Goal: Communication & Community: Answer question/provide support

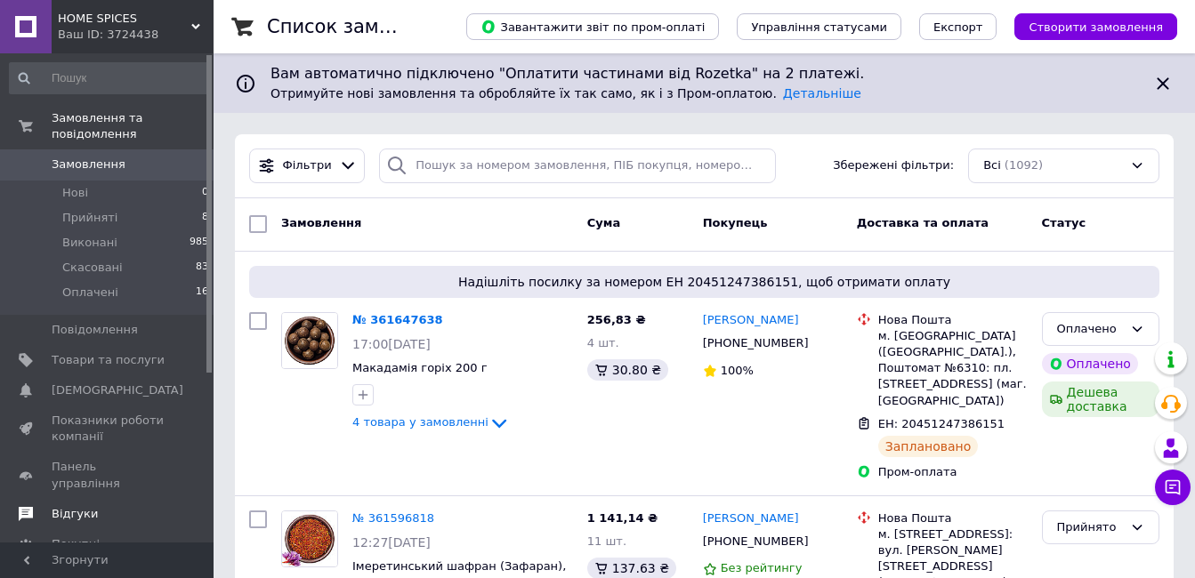
click at [88, 506] on span "Відгуки" at bounding box center [75, 514] width 46 height 16
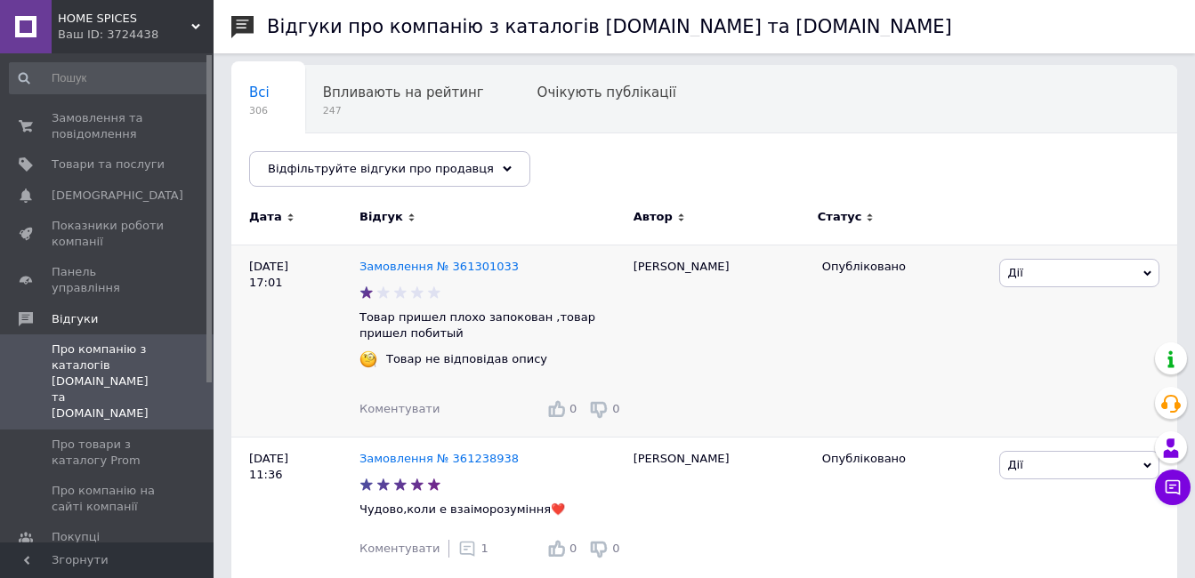
scroll to position [178, 0]
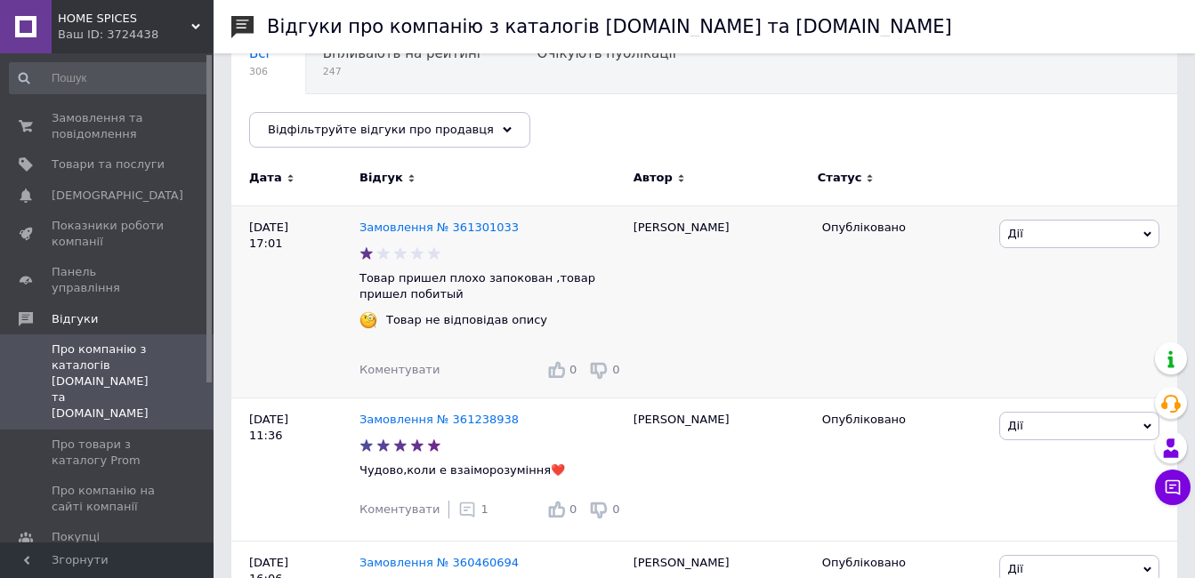
click at [1143, 233] on span "Дії" at bounding box center [1079, 234] width 160 height 28
click at [1062, 355] on li "Посилання на редагування" at bounding box center [1079, 351] width 158 height 41
click at [480, 226] on link "Замовлення № 361301033" at bounding box center [439, 227] width 159 height 13
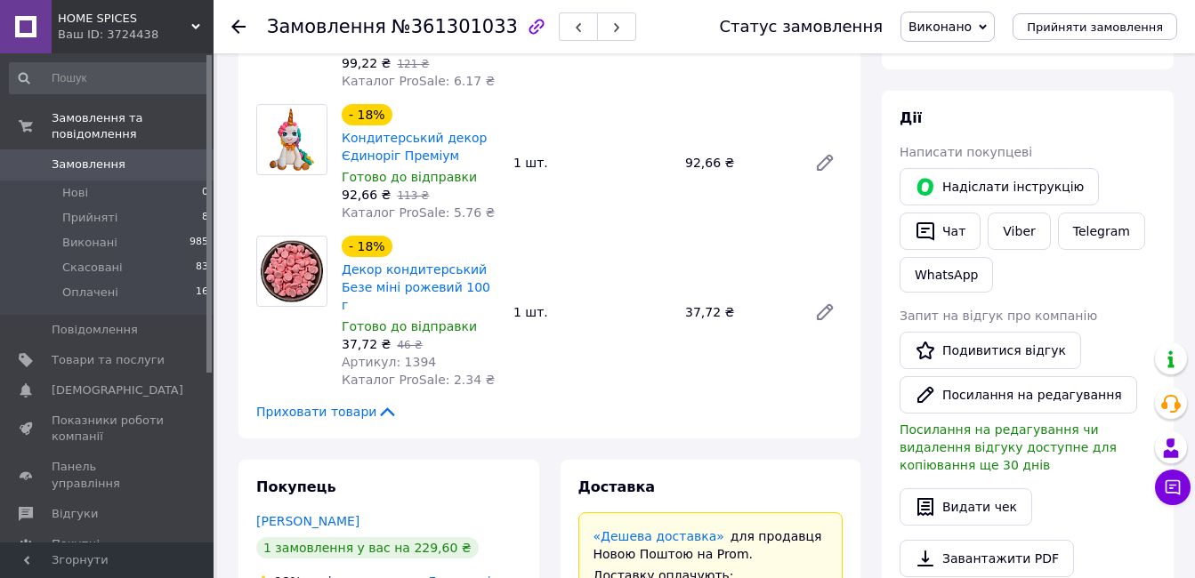
scroll to position [534, 0]
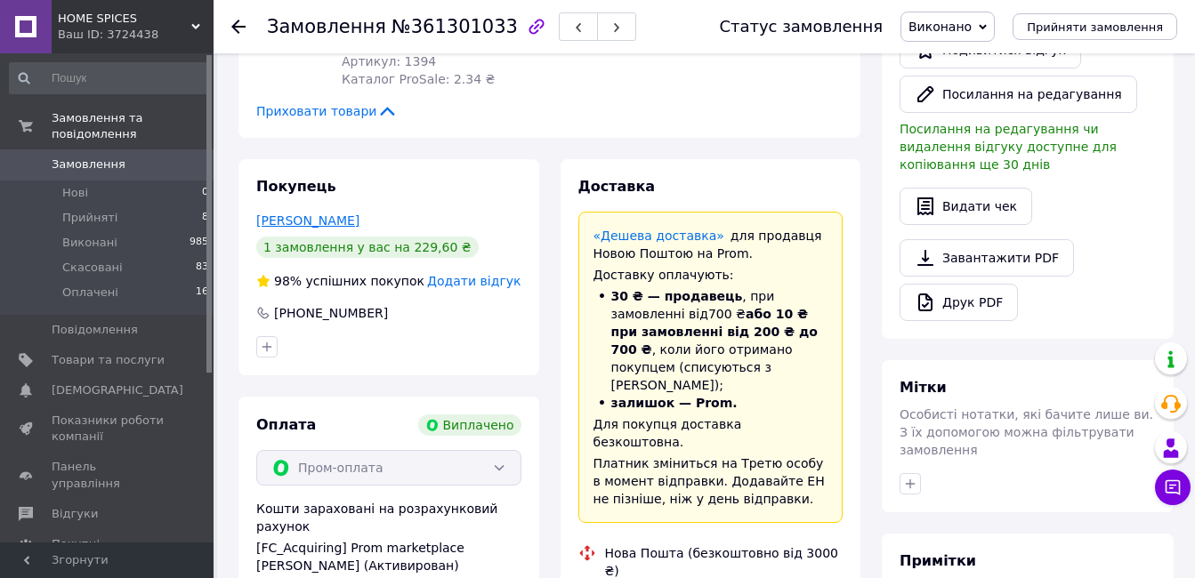
click at [310, 214] on link "[PERSON_NAME]" at bounding box center [307, 221] width 103 height 14
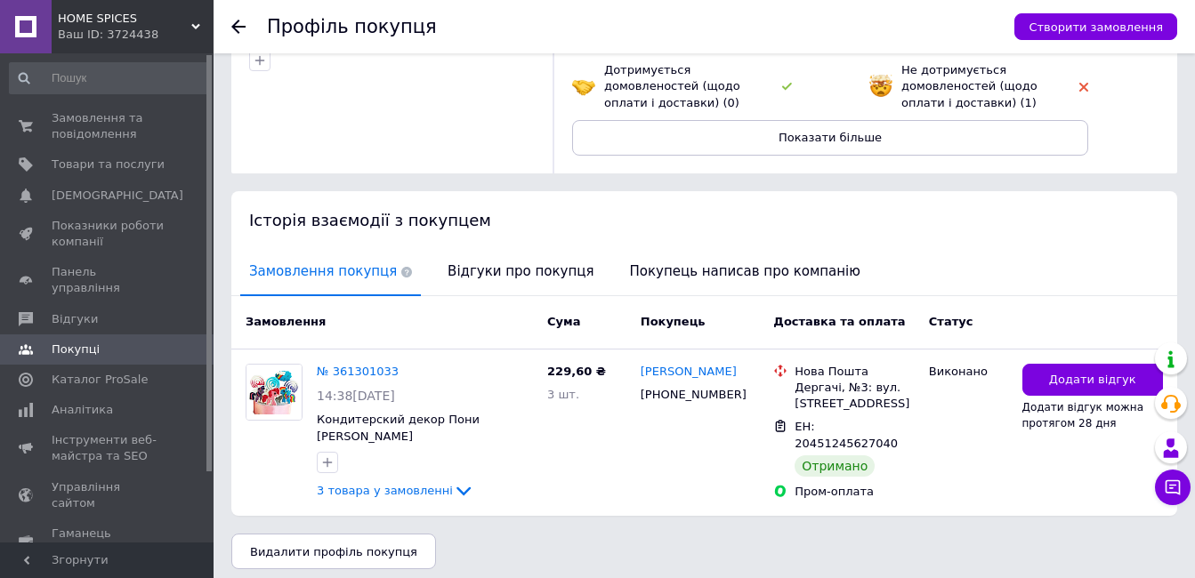
scroll to position [238, 0]
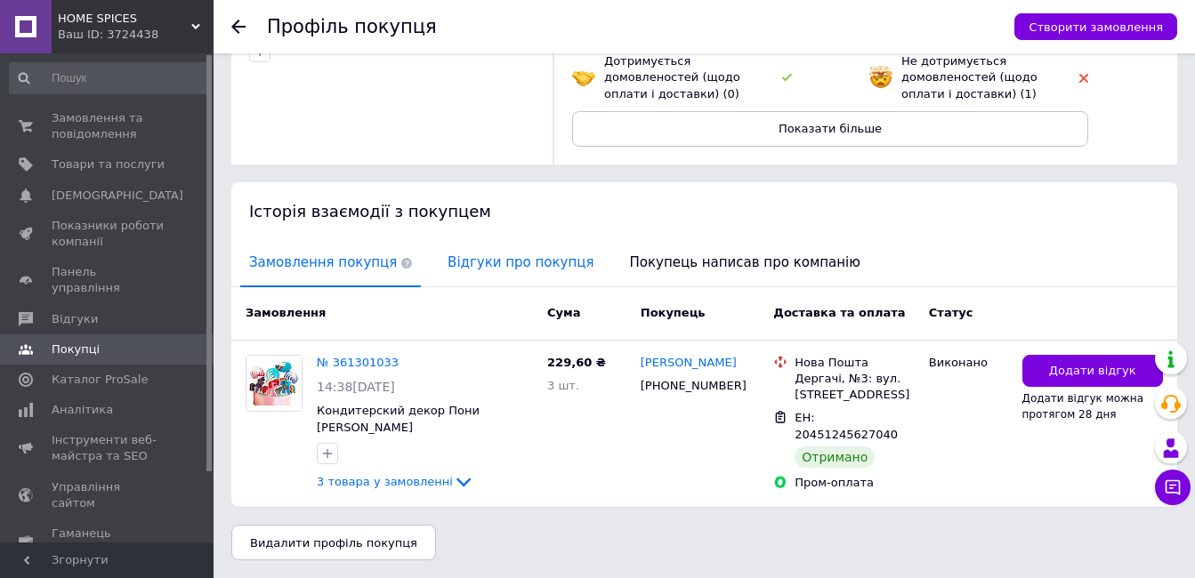
click at [473, 247] on span "Відгуки про покупця" at bounding box center [521, 262] width 164 height 45
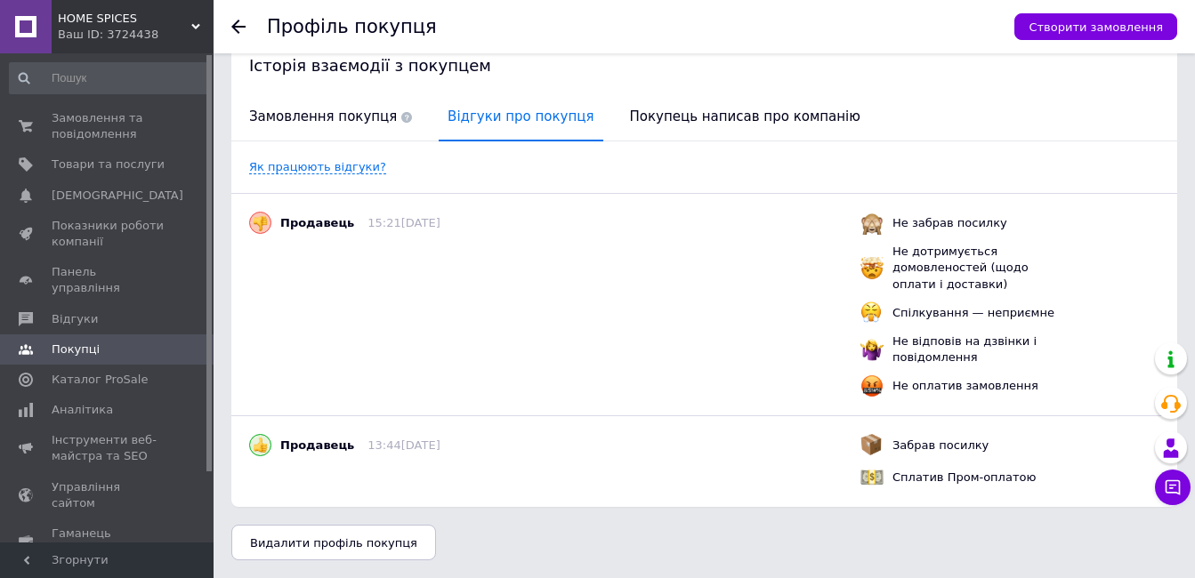
scroll to position [0, 0]
